Goal: Task Accomplishment & Management: Manage account settings

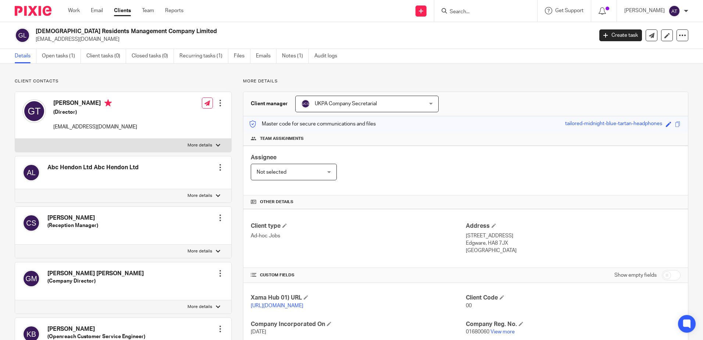
scroll to position [147, 0]
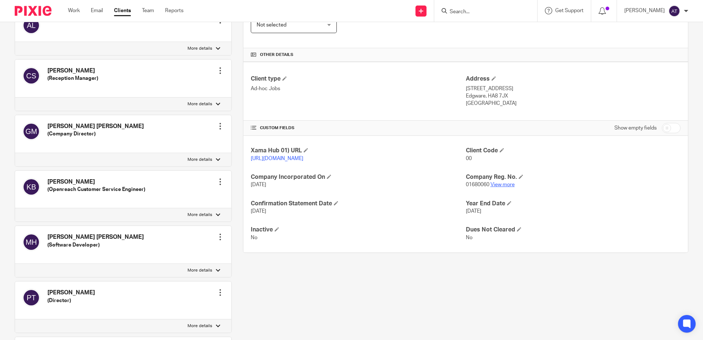
click at [490, 187] on link "View more" at bounding box center [502, 184] width 24 height 5
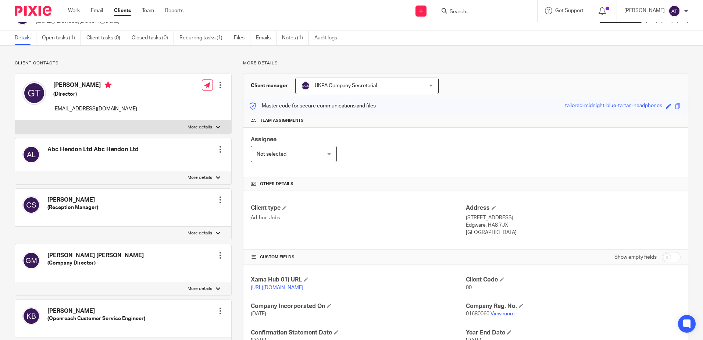
scroll to position [0, 0]
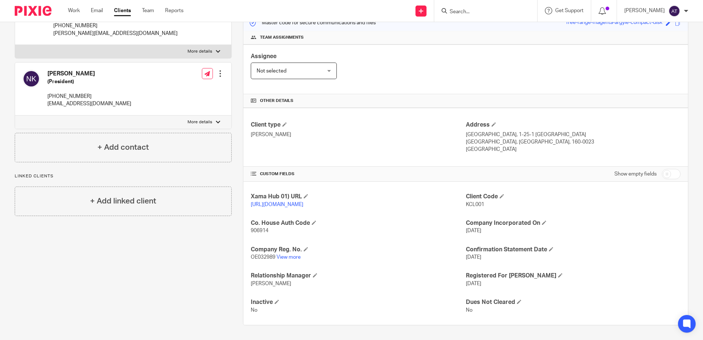
scroll to position [108, 0]
click at [293, 258] on link "View more" at bounding box center [288, 256] width 24 height 5
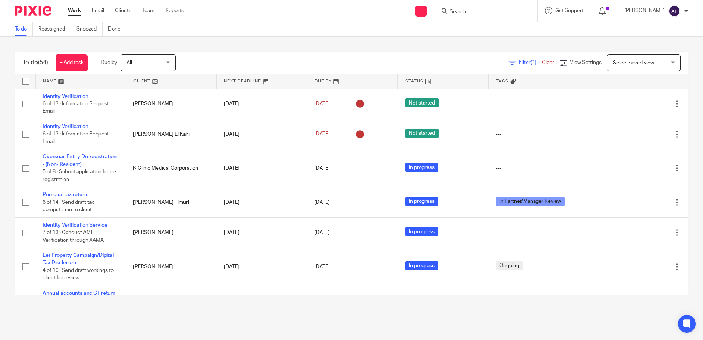
click at [66, 82] on link at bounding box center [81, 81] width 90 height 15
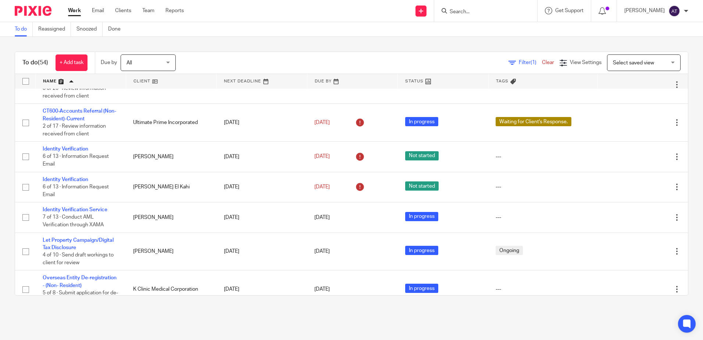
scroll to position [441, 0]
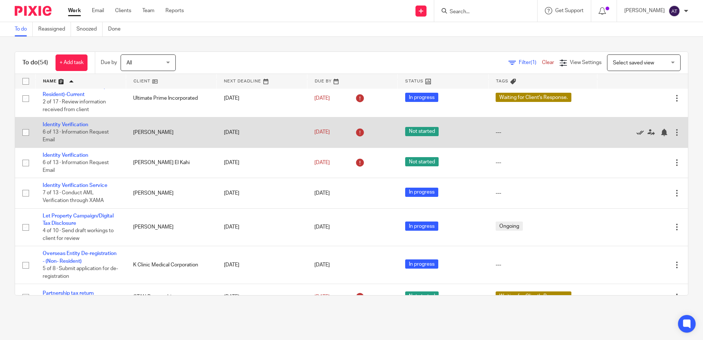
click at [636, 135] on icon at bounding box center [639, 132] width 7 height 7
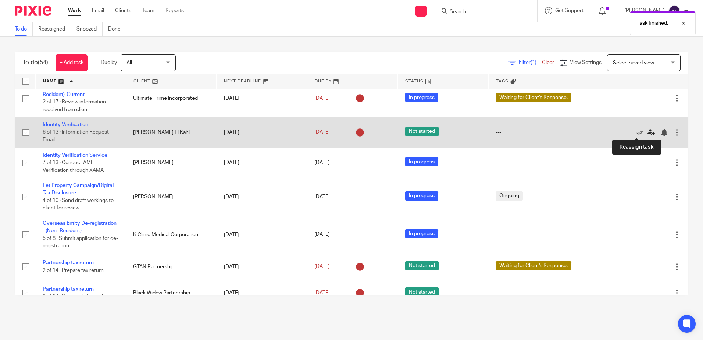
click at [647, 132] on icon at bounding box center [650, 132] width 7 height 7
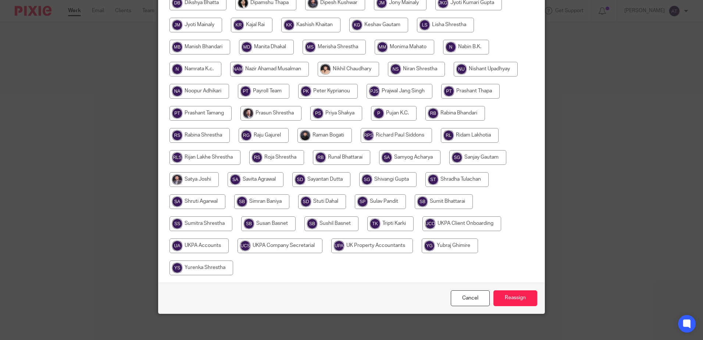
scroll to position [229, 0]
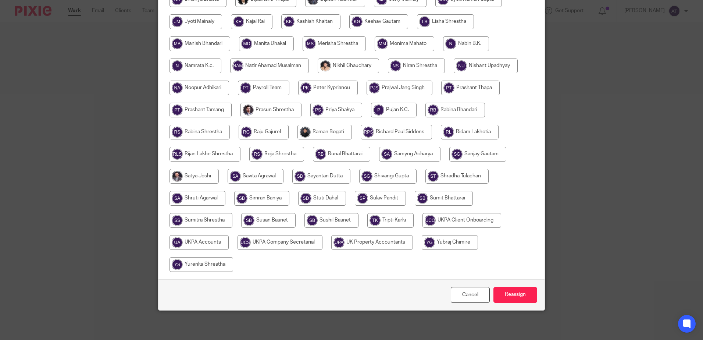
click at [283, 246] on input "radio" at bounding box center [279, 242] width 85 height 15
radio input "true"
click at [505, 294] on input "Reassign" at bounding box center [515, 295] width 44 height 16
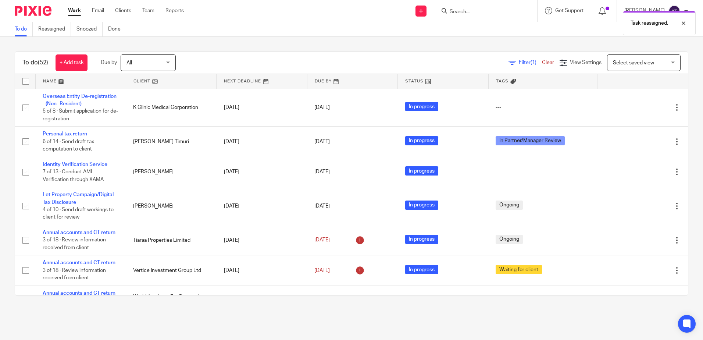
click at [463, 12] on div "Task reassigned." at bounding box center [523, 21] width 344 height 28
click at [464, 9] on div "Task reassigned." at bounding box center [523, 21] width 344 height 28
click at [473, 11] on div "Task reassigned." at bounding box center [523, 21] width 344 height 28
click at [472, 13] on div "Task reassigned." at bounding box center [523, 21] width 344 height 28
click at [459, 8] on div "Task reassigned." at bounding box center [523, 21] width 344 height 28
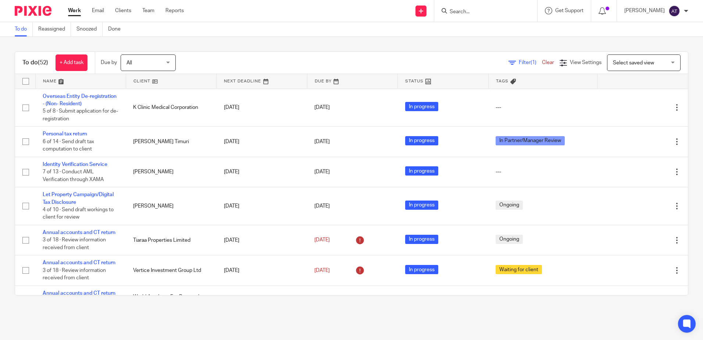
click at [459, 14] on div "Task reassigned." at bounding box center [523, 21] width 344 height 28
click at [498, 7] on form at bounding box center [488, 10] width 78 height 9
click at [492, 12] on input "Search" at bounding box center [482, 12] width 66 height 7
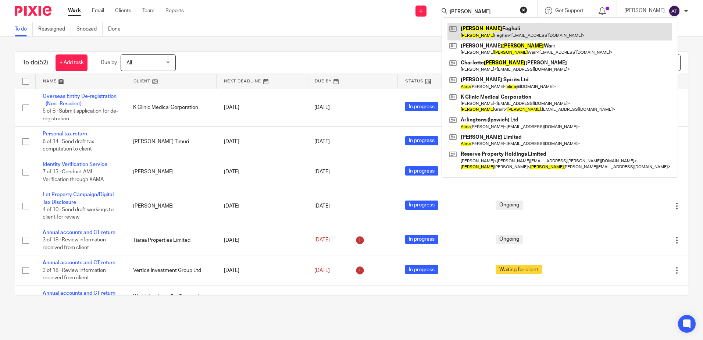
type input "aline"
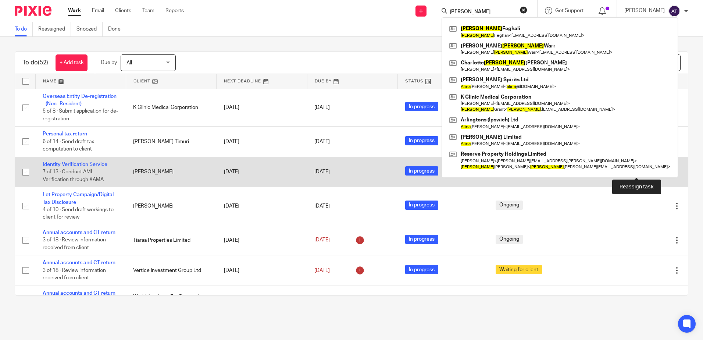
click at [647, 173] on icon at bounding box center [650, 171] width 7 height 7
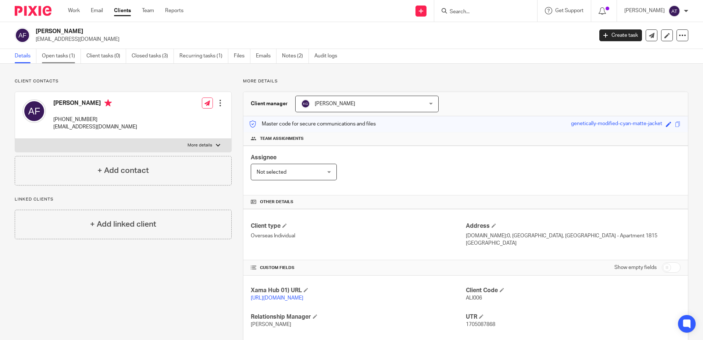
click at [70, 57] on link "Open tasks (1)" at bounding box center [61, 56] width 39 height 14
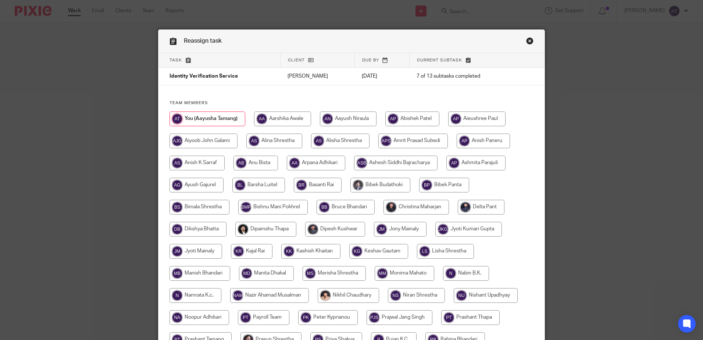
scroll to position [229, 0]
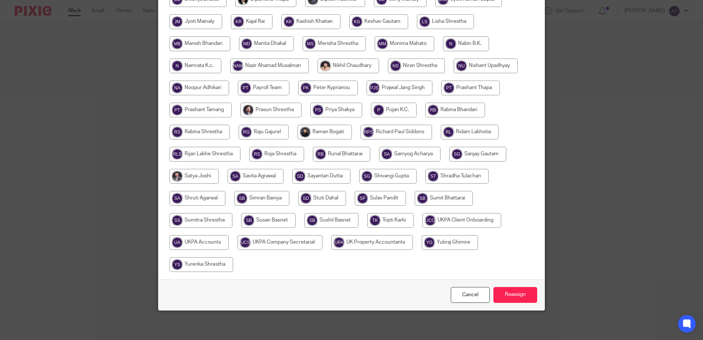
click at [211, 243] on input "radio" at bounding box center [198, 242] width 59 height 15
radio input "true"
click at [502, 295] on input "Reassign" at bounding box center [515, 295] width 44 height 16
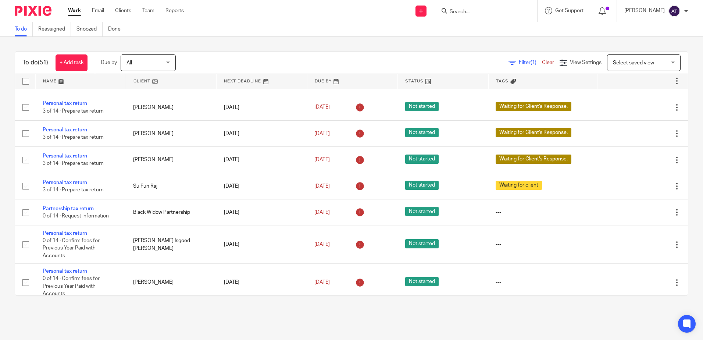
scroll to position [698, 0]
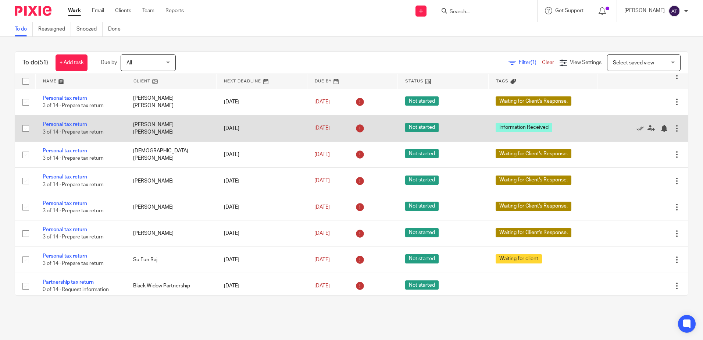
drag, startPoint x: 130, startPoint y: 129, endPoint x: 179, endPoint y: 131, distance: 49.3
click at [179, 131] on td "Jaspreet Kaur Nandra" at bounding box center [171, 128] width 90 height 26
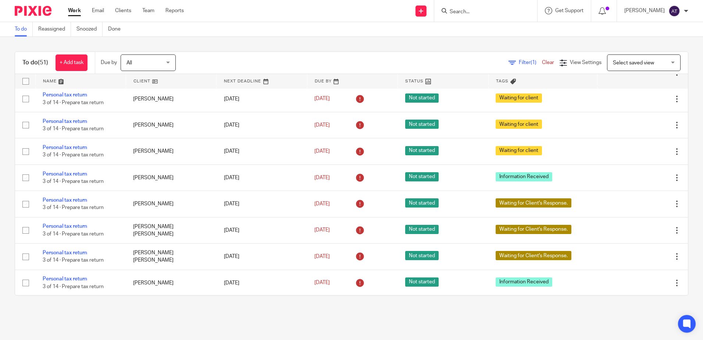
scroll to position [1176, 0]
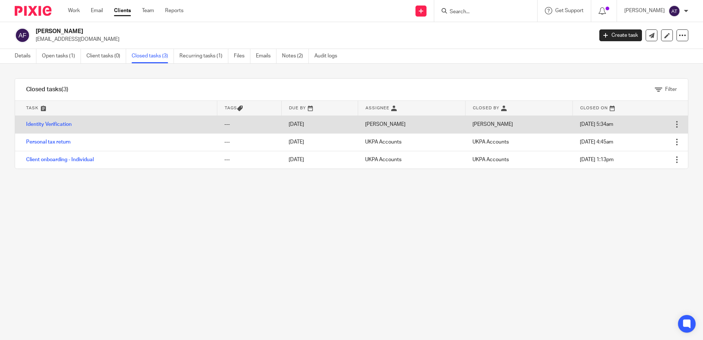
click at [673, 123] on div at bounding box center [676, 124] width 7 height 7
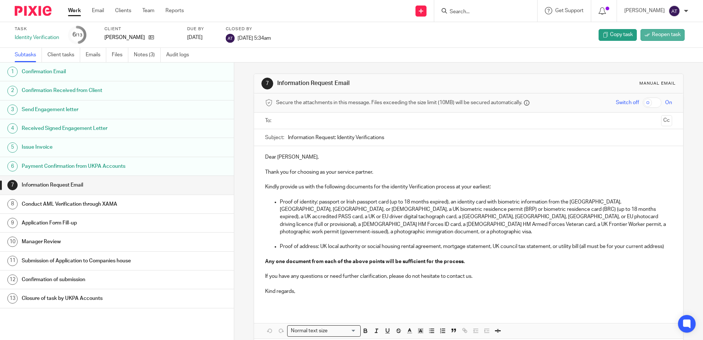
click at [655, 36] on span "Reopen task" at bounding box center [666, 34] width 29 height 7
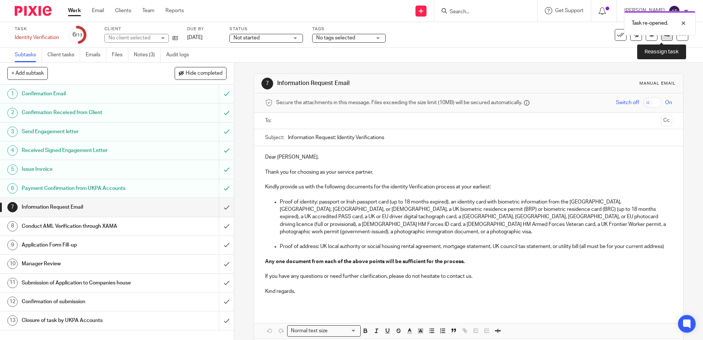
click at [664, 36] on icon at bounding box center [667, 35] width 6 height 6
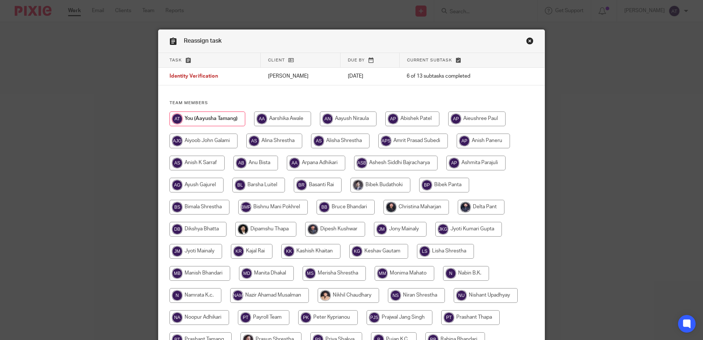
scroll to position [229, 0]
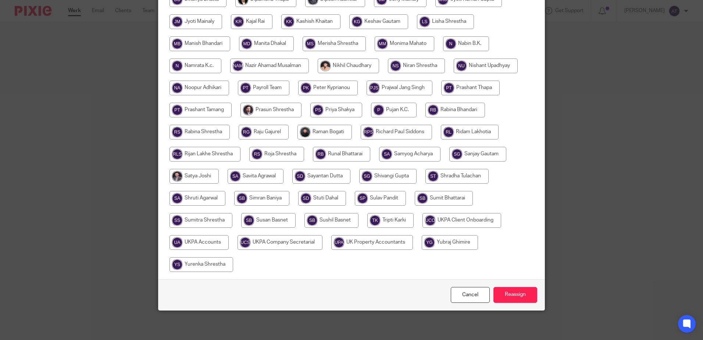
drag, startPoint x: 212, startPoint y: 245, endPoint x: 218, endPoint y: 244, distance: 5.9
click at [212, 245] on input "radio" at bounding box center [198, 242] width 59 height 15
radio input "true"
click at [281, 241] on input "radio" at bounding box center [281, 242] width 85 height 15
radio input "true"
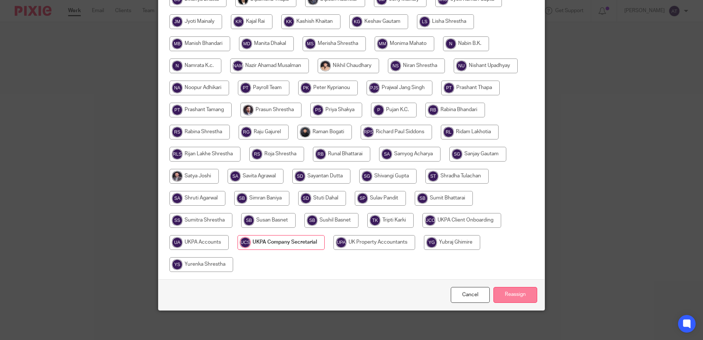
click at [522, 294] on input "Reassign" at bounding box center [515, 295] width 44 height 16
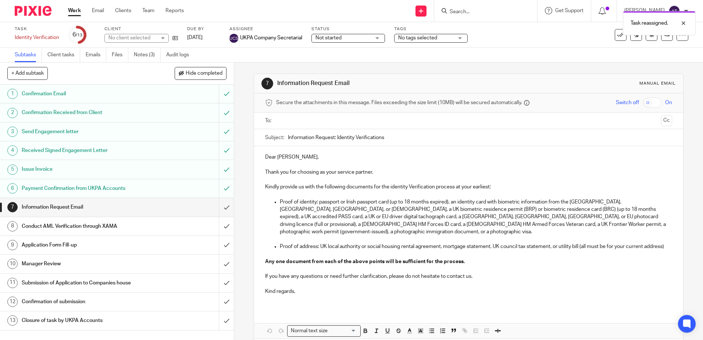
click at [483, 9] on div "Task reassigned." at bounding box center [523, 21] width 344 height 28
click at [469, 14] on div "Task reassigned." at bounding box center [523, 21] width 344 height 28
click at [468, 11] on div "Task reassigned." at bounding box center [523, 21] width 344 height 28
click at [464, 12] on div "Task reassigned." at bounding box center [523, 21] width 344 height 28
click at [498, 14] on div "Task reassigned." at bounding box center [523, 21] width 344 height 28
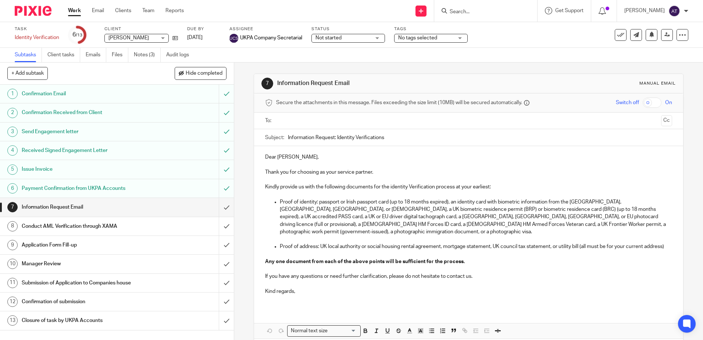
click at [515, 9] on div "Task reassigned." at bounding box center [523, 21] width 344 height 28
click at [447, 8] on icon at bounding box center [444, 11] width 6 height 6
click at [459, 9] on input "Search" at bounding box center [482, 12] width 66 height 7
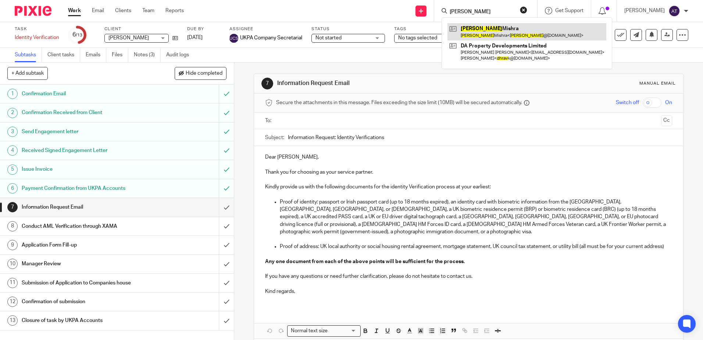
type input "dhruv"
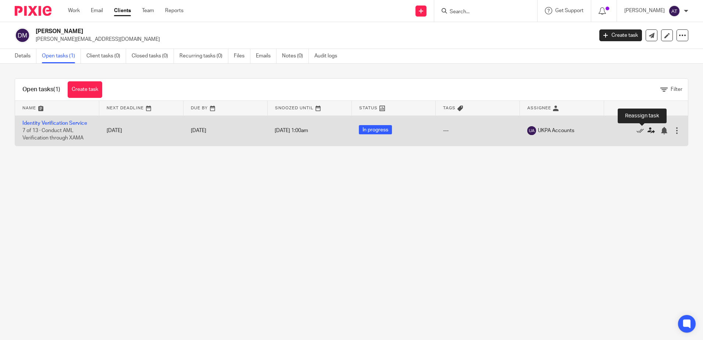
click at [647, 131] on icon at bounding box center [650, 130] width 7 height 7
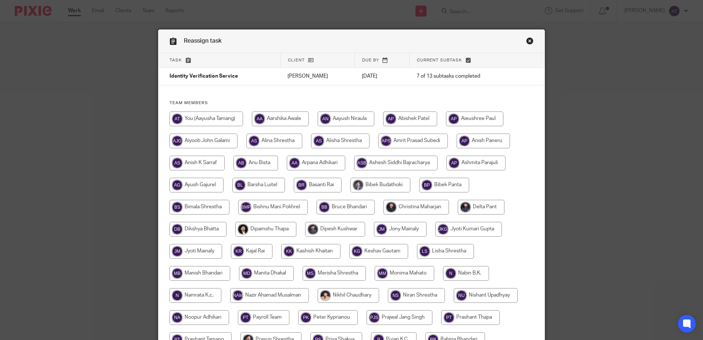
scroll to position [221, 0]
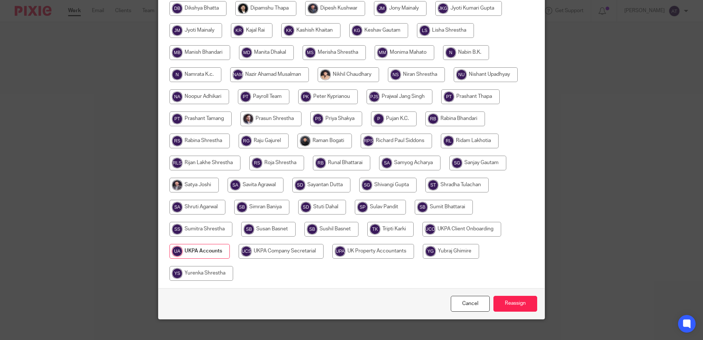
click at [283, 257] on input "radio" at bounding box center [281, 251] width 85 height 15
radio input "true"
click at [514, 304] on input "Reassign" at bounding box center [515, 304] width 44 height 16
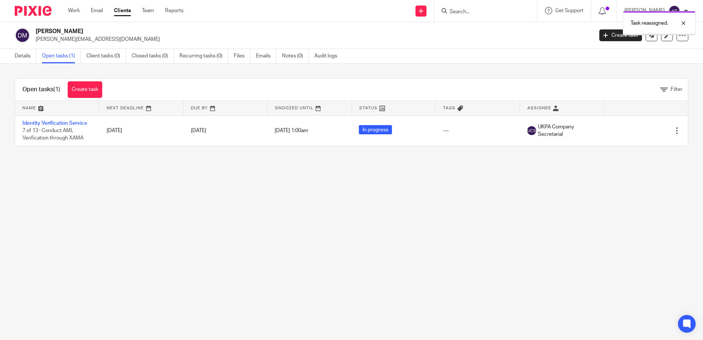
click at [485, 12] on div "Task reassigned." at bounding box center [523, 21] width 344 height 28
click at [469, 12] on input "Search" at bounding box center [482, 12] width 66 height 7
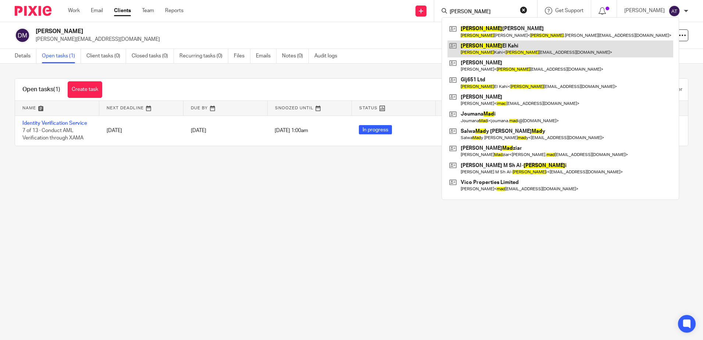
type input "[PERSON_NAME]"
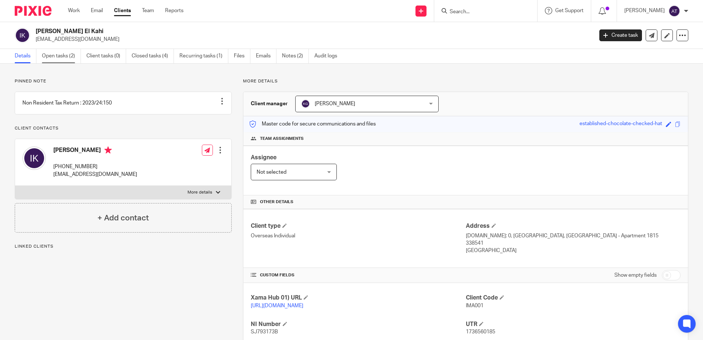
click at [58, 56] on link "Open tasks (2)" at bounding box center [61, 56] width 39 height 14
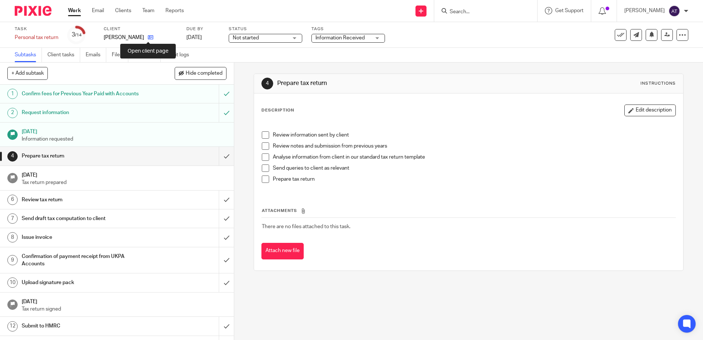
click at [150, 36] on icon at bounding box center [151, 38] width 6 height 6
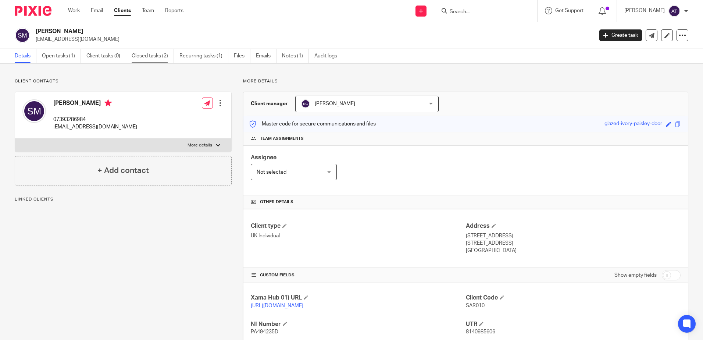
click at [142, 59] on link "Closed tasks (2)" at bounding box center [153, 56] width 42 height 14
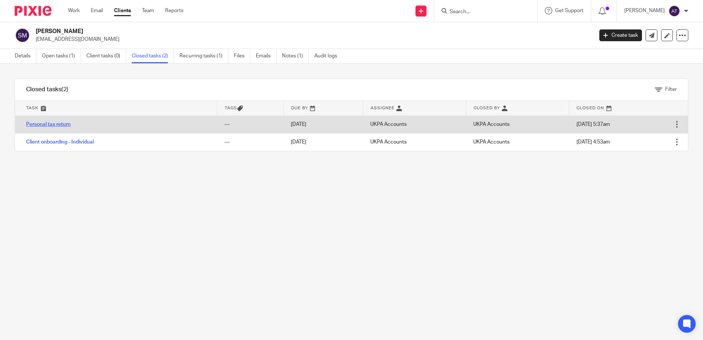
click at [44, 122] on link "Personal tax return" at bounding box center [48, 124] width 44 height 5
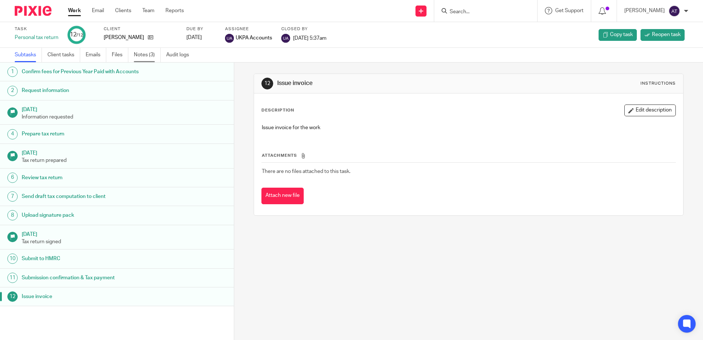
click at [151, 58] on link "Notes (3)" at bounding box center [147, 55] width 27 height 14
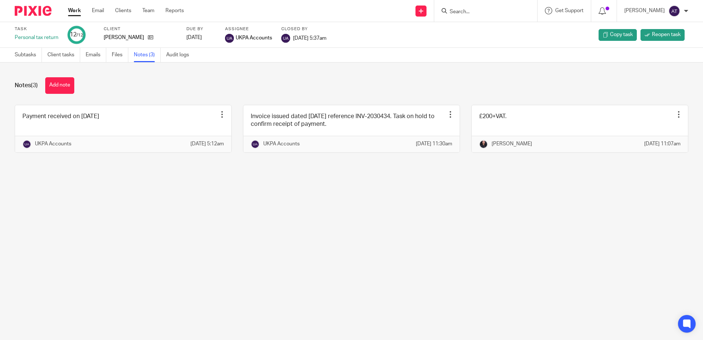
click at [567, 279] on main "Task Personal tax return 12 /12 Client Sarah Marghoob Due by 2025-01-31 Assigne…" at bounding box center [351, 170] width 703 height 340
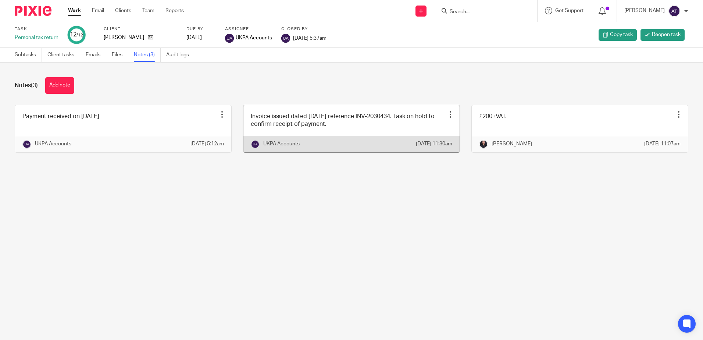
drag, startPoint x: 306, startPoint y: 227, endPoint x: 364, endPoint y: 126, distance: 117.1
click at [306, 226] on main "Task Personal tax return 12 /12 Client Sarah Marghoob Due by 2025-01-31 Assigne…" at bounding box center [351, 170] width 703 height 340
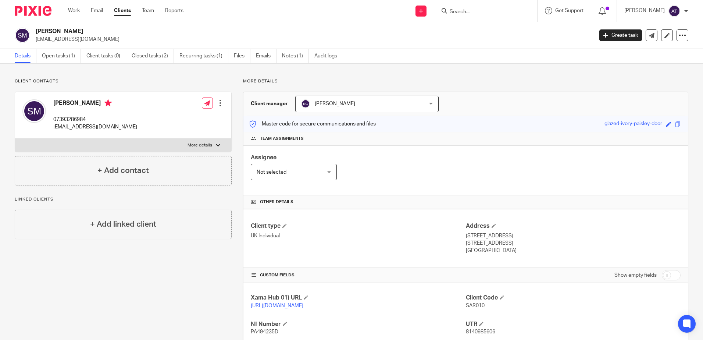
click at [414, 176] on div "Assignee Not selected Not selected Not selected [PERSON_NAME] [PERSON_NAME] [PE…" at bounding box center [465, 171] width 444 height 50
click at [290, 28] on h2 "[PERSON_NAME]" at bounding box center [257, 32] width 442 height 8
click at [69, 61] on link "Open tasks (1)" at bounding box center [61, 56] width 39 height 14
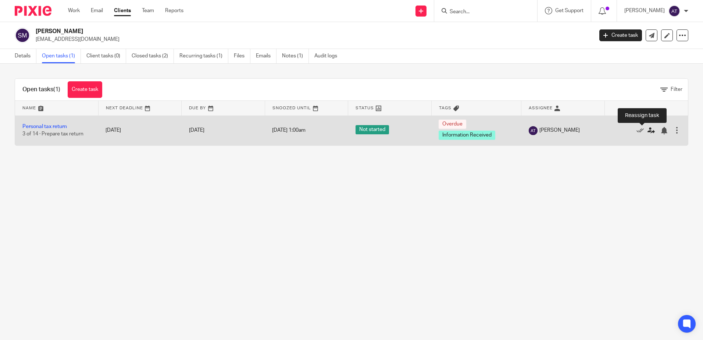
click at [647, 130] on icon at bounding box center [650, 130] width 7 height 7
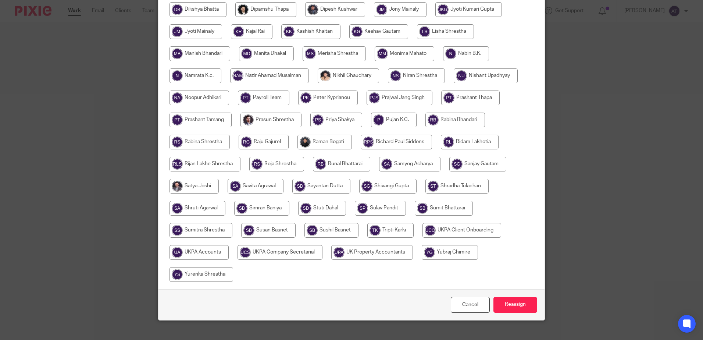
scroll to position [221, 0]
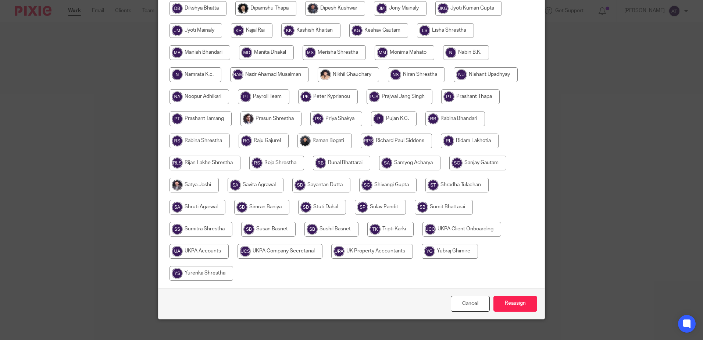
click at [451, 121] on input "radio" at bounding box center [455, 118] width 60 height 15
radio input "true"
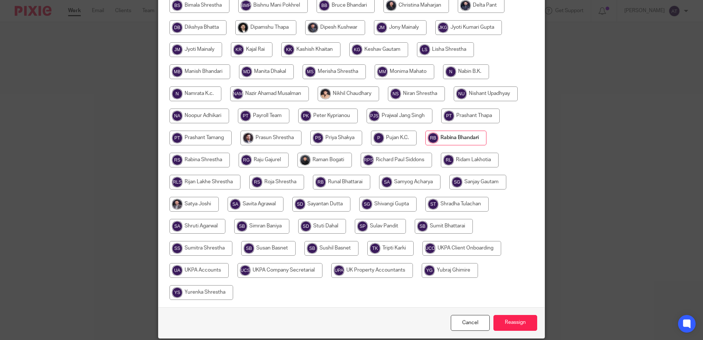
scroll to position [184, 0]
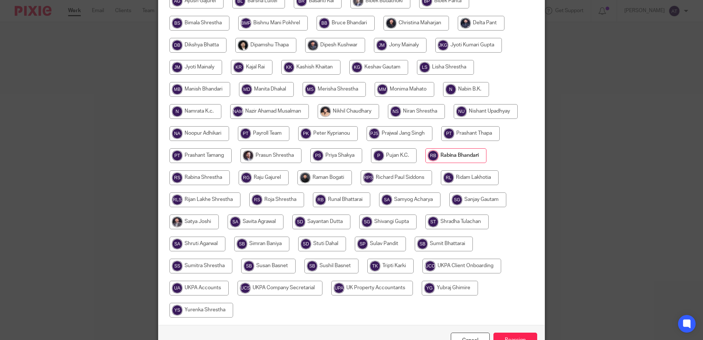
click at [453, 157] on input "radio" at bounding box center [455, 155] width 61 height 15
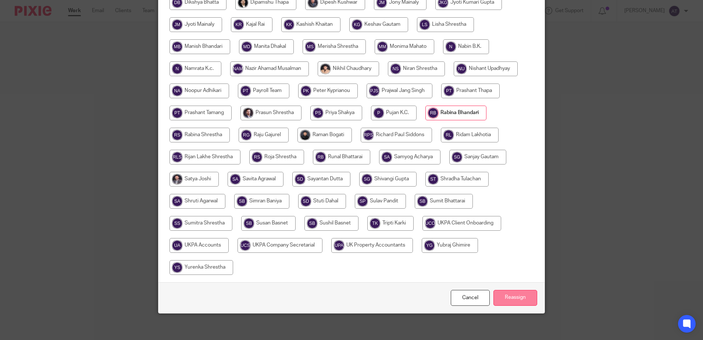
scroll to position [229, 0]
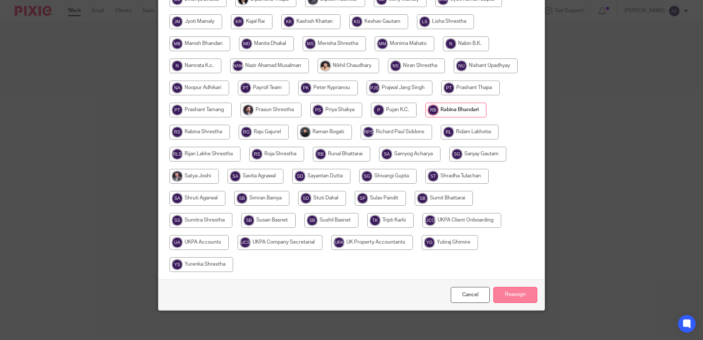
click at [507, 293] on input "Reassign" at bounding box center [515, 295] width 44 height 16
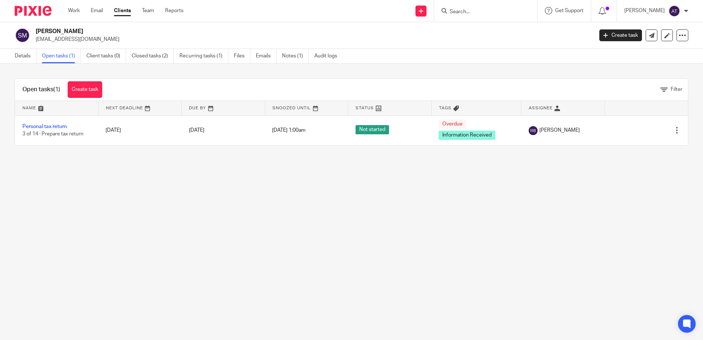
click at [493, 184] on main "[PERSON_NAME] [EMAIL_ADDRESS][DOMAIN_NAME] Create task Update from Companies Ho…" at bounding box center [351, 170] width 703 height 340
